Goal: Transaction & Acquisition: Book appointment/travel/reservation

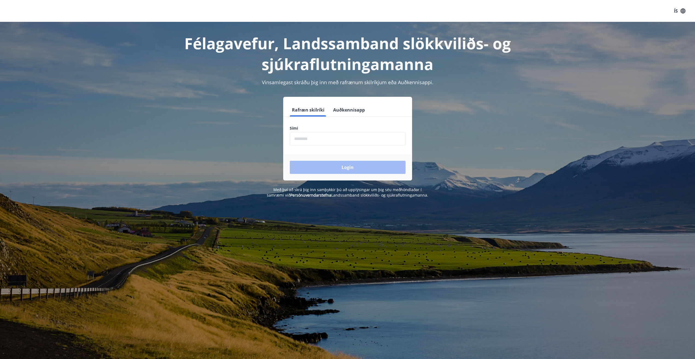
click at [352, 139] on input "phone" at bounding box center [348, 138] width 116 height 13
type input "********"
click at [355, 166] on button "Login" at bounding box center [348, 167] width 116 height 13
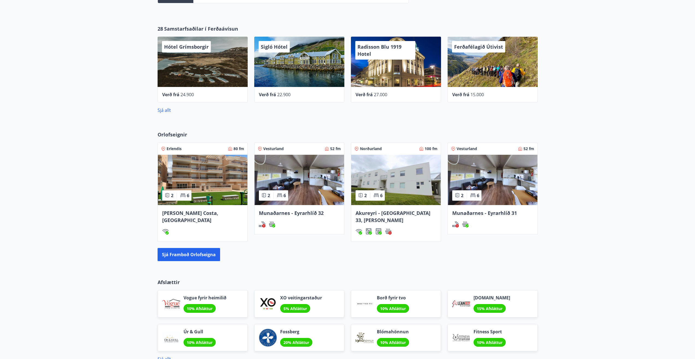
scroll to position [246, 0]
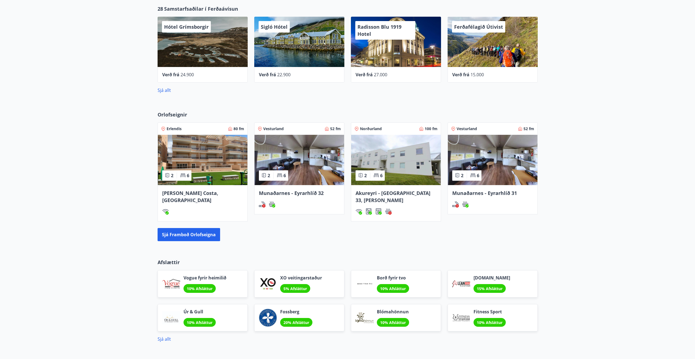
drag, startPoint x: 303, startPoint y: 192, endPoint x: 285, endPoint y: 236, distance: 48.0
click at [285, 236] on div "Orlofseignir Erlendis 80 fm 2 6 [PERSON_NAME][GEOGRAPHIC_DATA] [GEOGRAPHIC_DATA…" at bounding box center [347, 176] width 695 height 148
click at [301, 191] on span "Munaðarnes - Eyrarhlíð 32" at bounding box center [291, 193] width 65 height 7
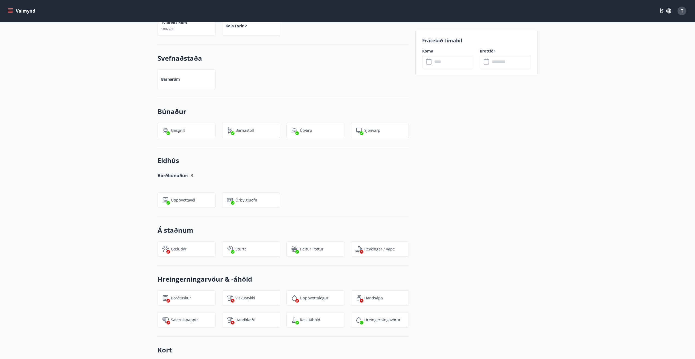
scroll to position [437, 0]
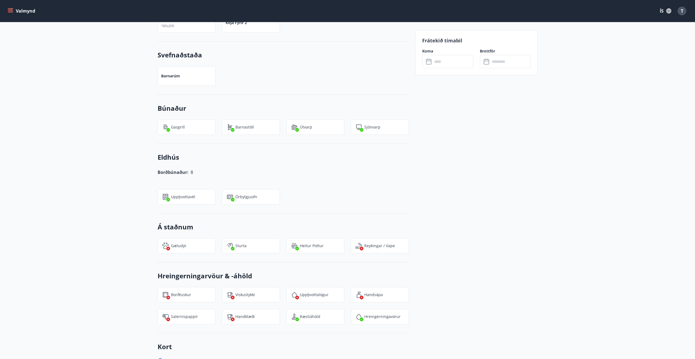
click at [175, 242] on div "Gæludýr" at bounding box center [187, 245] width 58 height 15
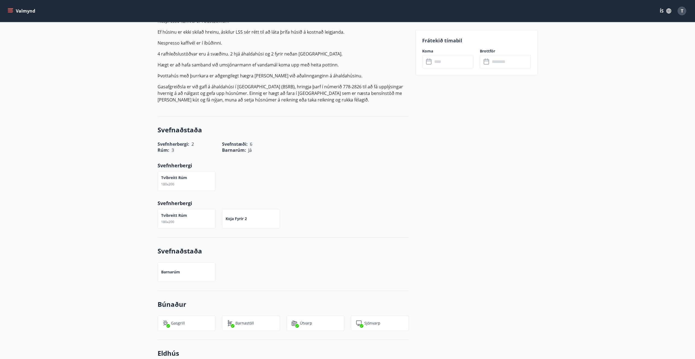
scroll to position [164, 0]
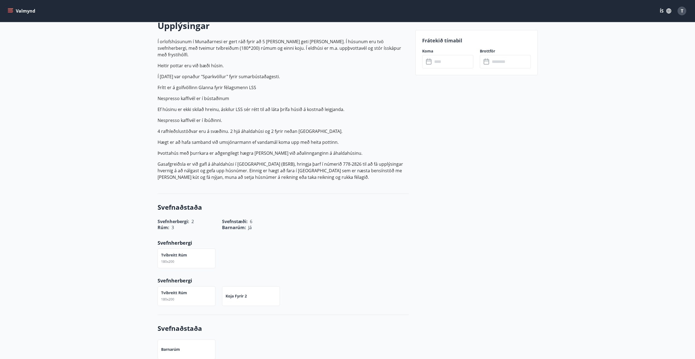
click at [441, 58] on input "text" at bounding box center [453, 61] width 41 height 13
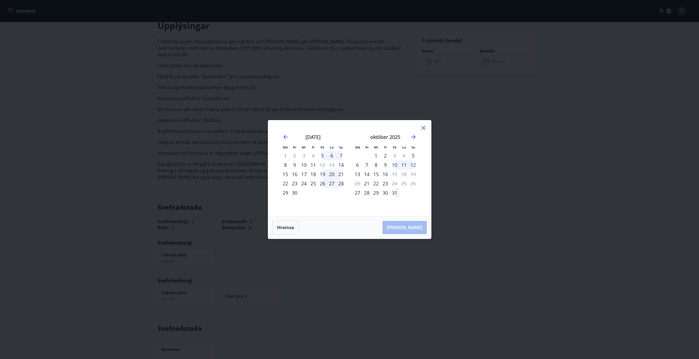
click at [423, 130] on icon at bounding box center [423, 128] width 7 height 7
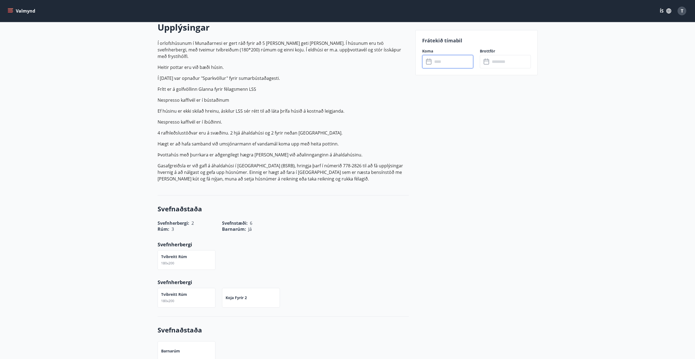
scroll to position [0, 0]
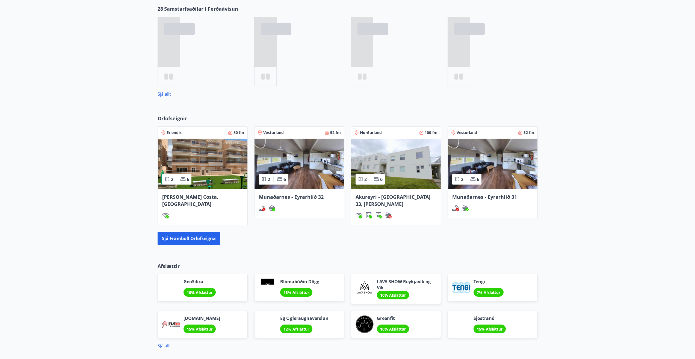
scroll to position [250, 0]
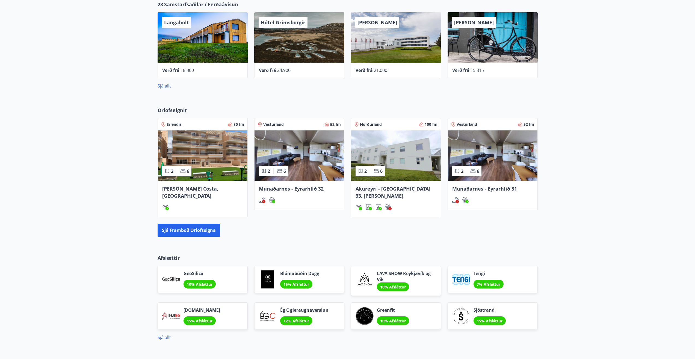
click at [502, 174] on img at bounding box center [493, 155] width 90 height 50
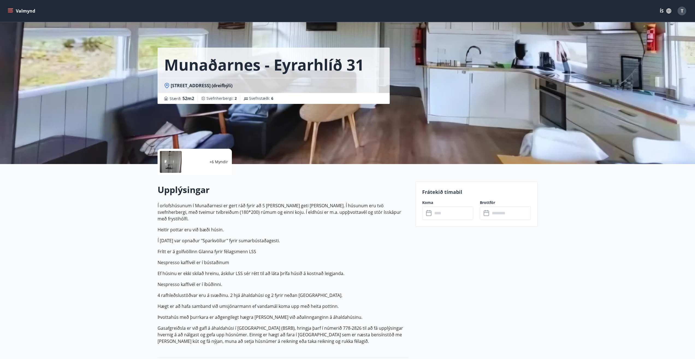
click at [431, 214] on icon at bounding box center [429, 213] width 7 height 7
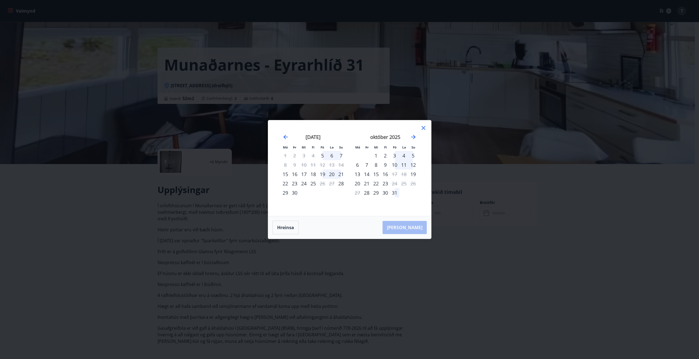
click at [423, 126] on icon at bounding box center [423, 128] width 7 height 7
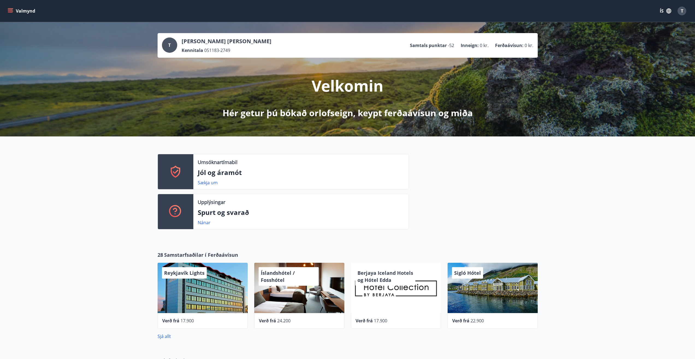
click at [680, 12] on div "T" at bounding box center [682, 11] width 9 height 9
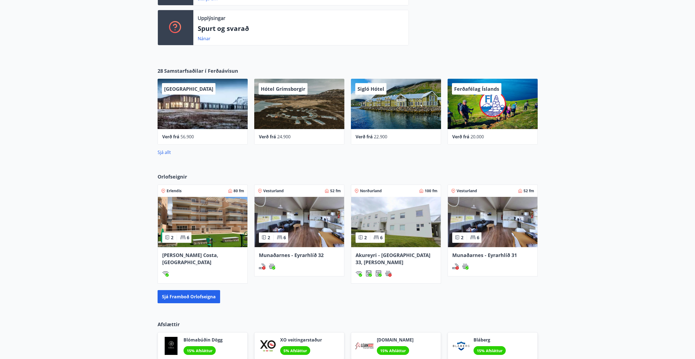
scroll to position [219, 0]
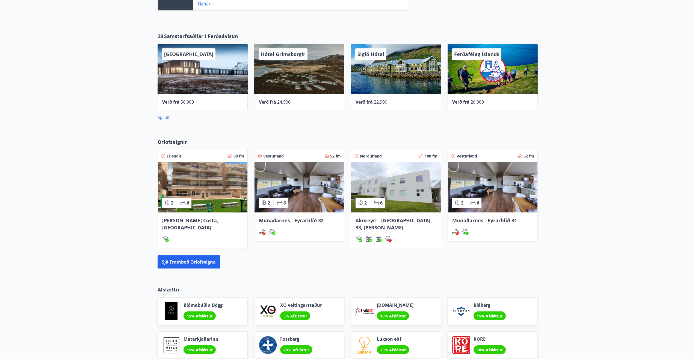
click at [406, 222] on span "Akureyri - [GEOGRAPHIC_DATA] 33, [PERSON_NAME]" at bounding box center [393, 224] width 75 height 14
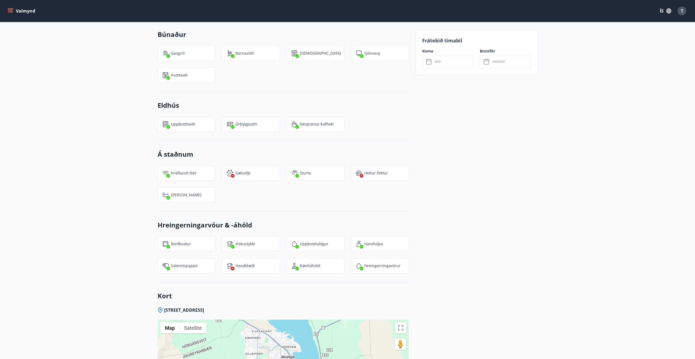
scroll to position [492, 0]
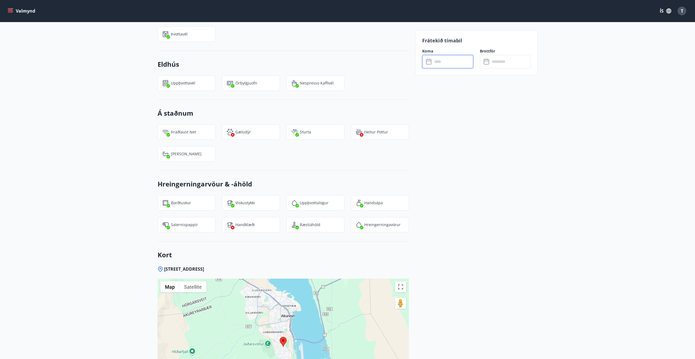
click at [434, 58] on input "text" at bounding box center [453, 61] width 41 height 13
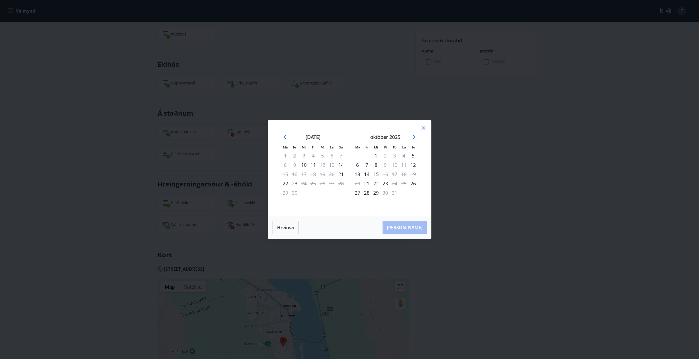
click at [425, 129] on icon at bounding box center [424, 128] width 4 height 4
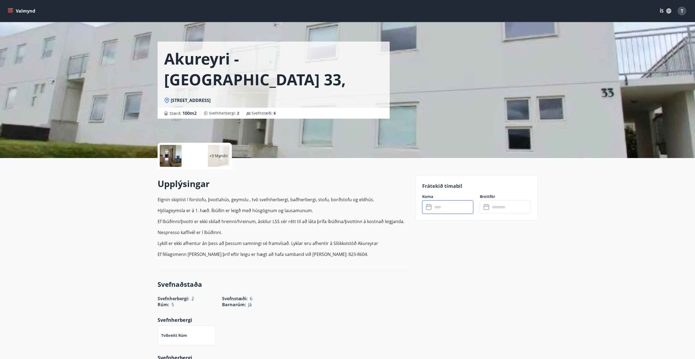
scroll to position [0, 0]
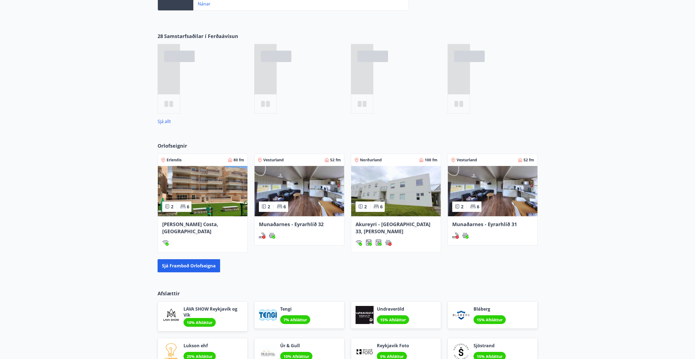
scroll to position [223, 0]
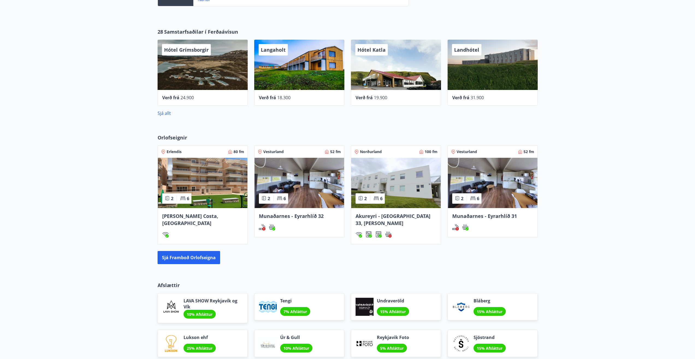
click at [178, 137] on span "Orlofseignir" at bounding box center [173, 137] width 30 height 7
click at [193, 257] on button "Sjá framboð orlofseigna" at bounding box center [189, 257] width 63 height 13
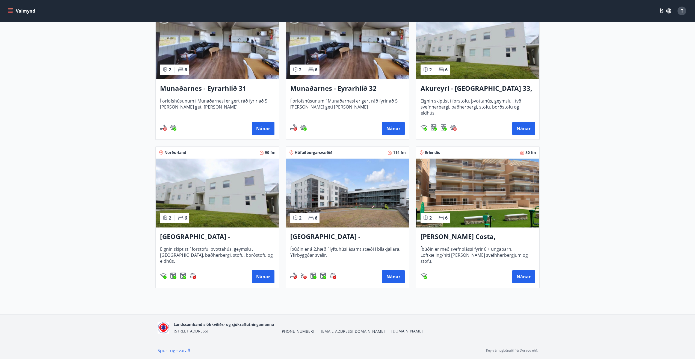
scroll to position [128, 0]
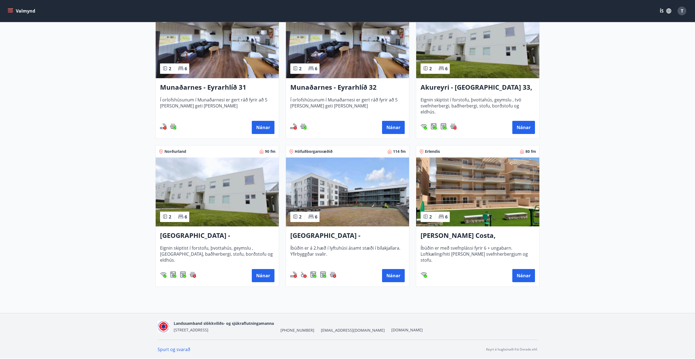
click at [222, 195] on img at bounding box center [217, 191] width 123 height 69
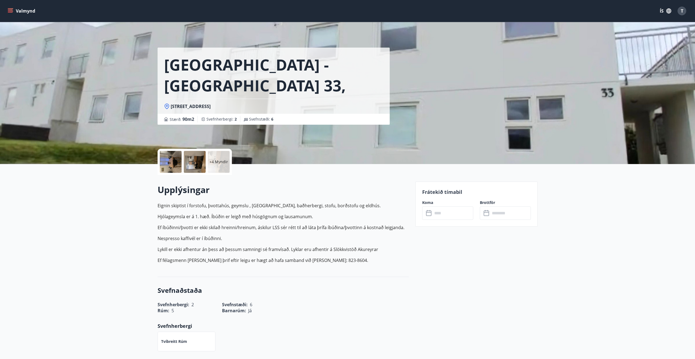
click at [452, 214] on input "text" at bounding box center [453, 212] width 41 height 13
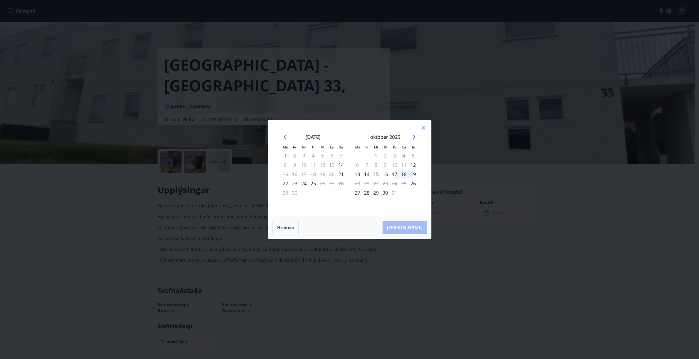
click at [424, 127] on icon at bounding box center [423, 128] width 7 height 7
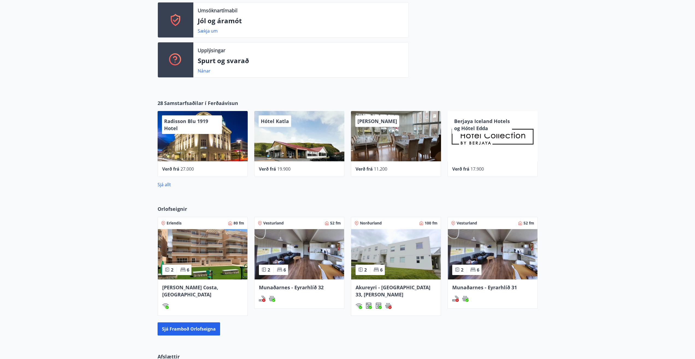
scroll to position [153, 0]
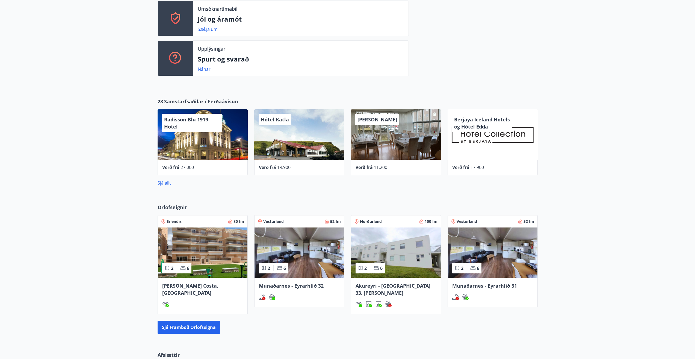
drag, startPoint x: 166, startPoint y: 184, endPoint x: 142, endPoint y: 190, distance: 24.8
click at [142, 190] on div "28 Samstarfsaðilar í Ferðaávísun Radisson Blu 1919 Hotel Verð frá 27.000 Hótel …" at bounding box center [347, 142] width 695 height 106
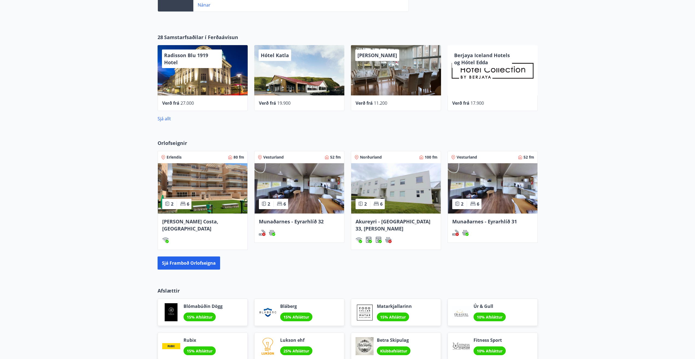
scroll to position [290, 0]
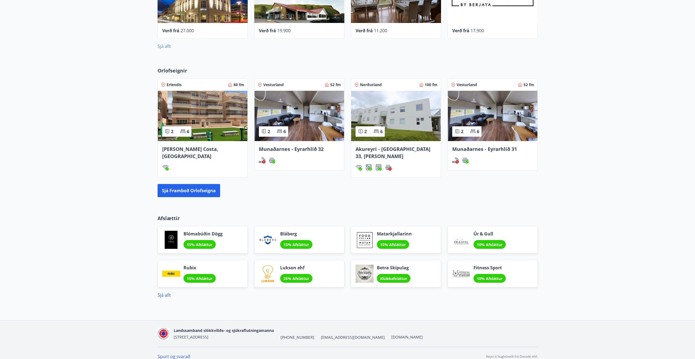
click at [169, 46] on link "Sjá allt" at bounding box center [164, 46] width 13 height 6
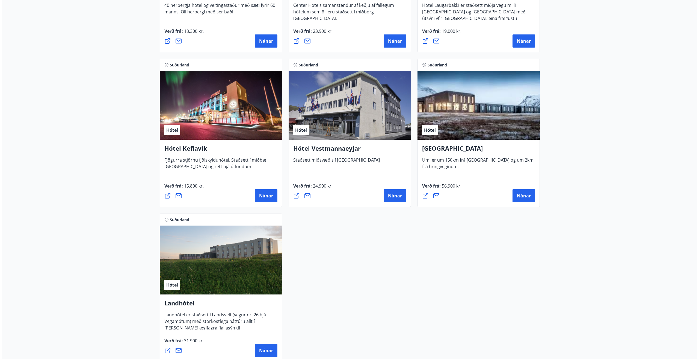
scroll to position [1284, 0]
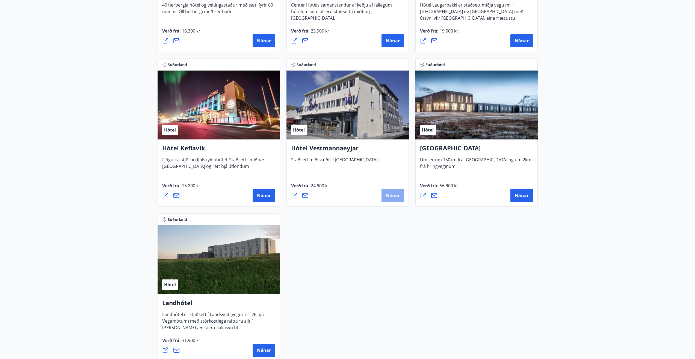
click at [385, 197] on button "Nánar" at bounding box center [393, 195] width 23 height 13
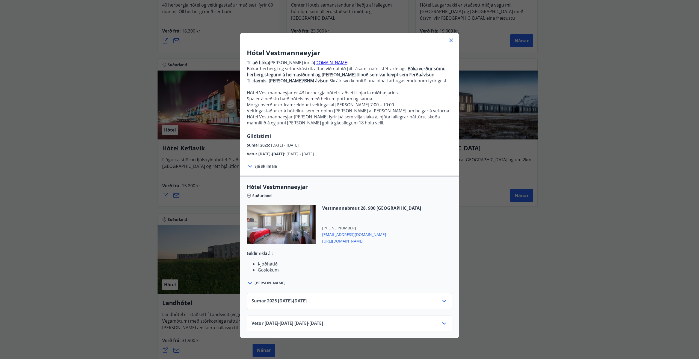
click at [348, 241] on span "https://hotelvestmannaeyjar.is/" at bounding box center [371, 240] width 99 height 7
